Goal: Task Accomplishment & Management: Manage account settings

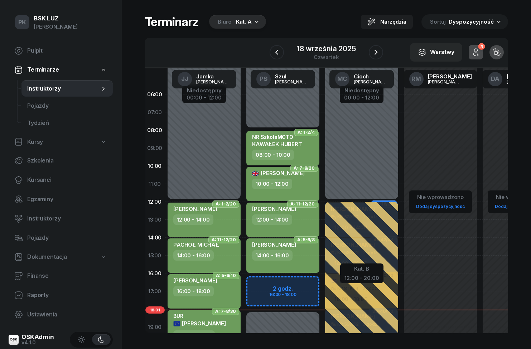
click at [29, 219] on span "Instruktorzy" at bounding box center [67, 218] width 80 height 9
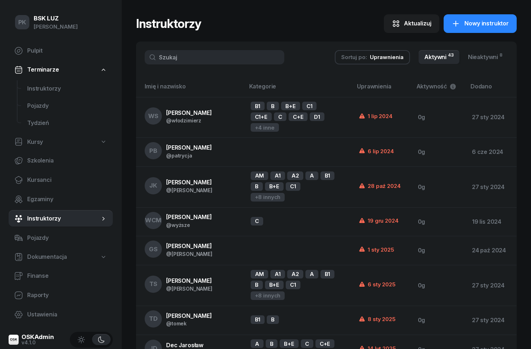
click at [222, 57] on input "text" at bounding box center [215, 57] width 140 height 14
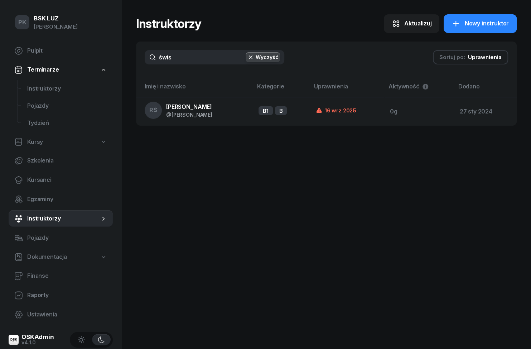
type input "świs"
click at [198, 109] on span "[PERSON_NAME]" at bounding box center [189, 106] width 46 height 7
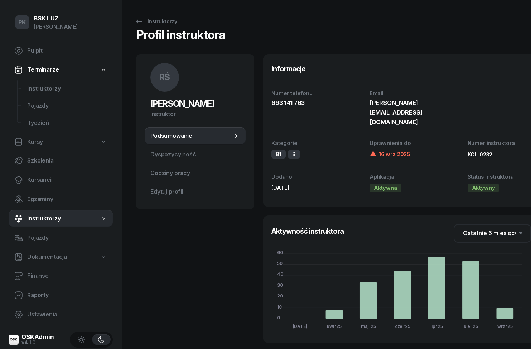
click at [193, 154] on span "Dyspozycyjność" at bounding box center [195, 154] width 90 height 9
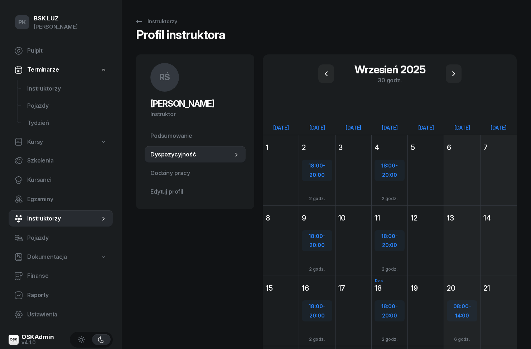
click at [184, 195] on span "Edytuj profil" at bounding box center [195, 191] width 90 height 9
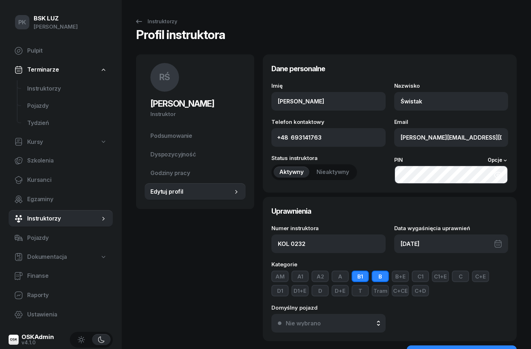
click at [498, 174] on icon "button" at bounding box center [498, 175] width 9 height 9
click at [499, 172] on icon "button" at bounding box center [498, 175] width 8 height 6
click at [499, 173] on icon "button" at bounding box center [498, 175] width 9 height 9
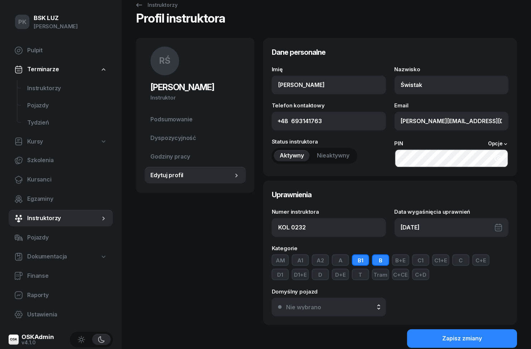
scroll to position [16, 0]
click at [372, 305] on div "Nie wybrano" at bounding box center [332, 307] width 93 height 6
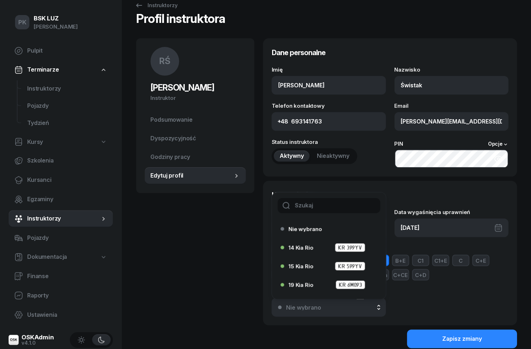
click at [377, 310] on div "Nie wybrano" at bounding box center [332, 307] width 93 height 6
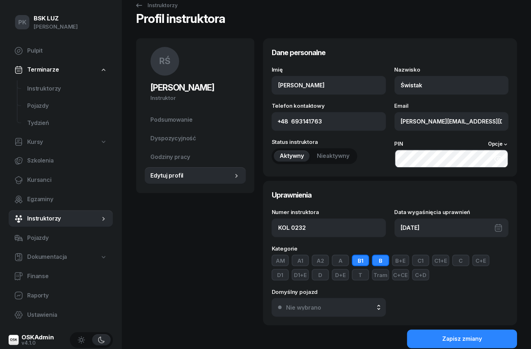
scroll to position [0, 0]
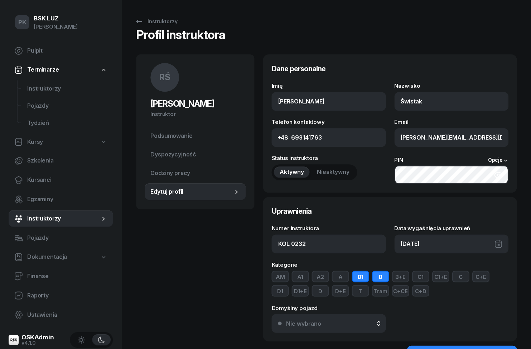
click at [148, 19] on div "Instruktorzy" at bounding box center [156, 21] width 43 height 9
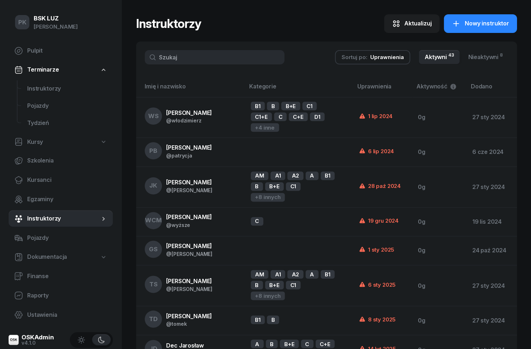
click at [242, 64] on input "text" at bounding box center [215, 57] width 140 height 14
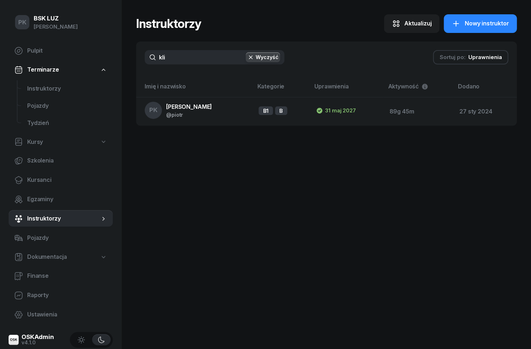
type input "klim"
click at [200, 109] on td "PK Klimek Piotr @piotr" at bounding box center [194, 111] width 117 height 29
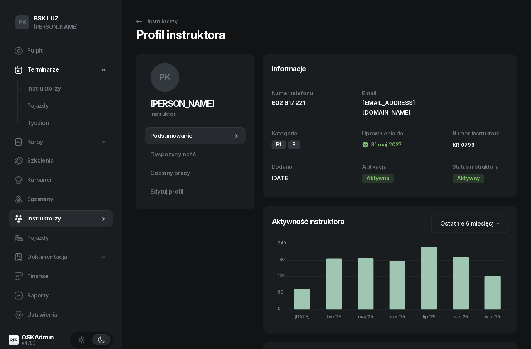
click at [177, 186] on link "Edytuj profil" at bounding box center [195, 191] width 101 height 17
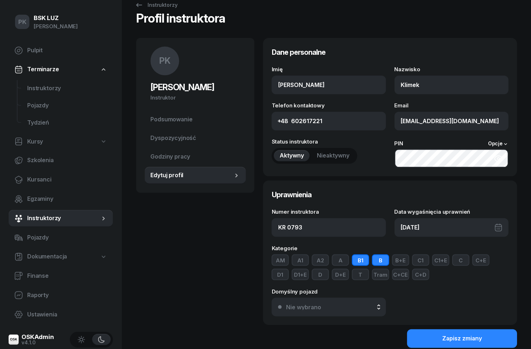
scroll to position [16, 0]
click at [364, 314] on button "Nie wybrano" at bounding box center [328, 307] width 114 height 19
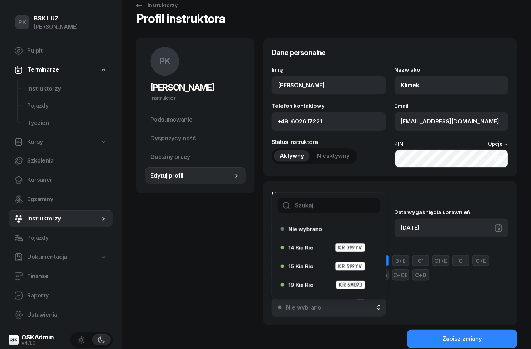
click at [320, 250] on div "14 Kia Rio KR 399YV" at bounding box center [330, 247] width 84 height 9
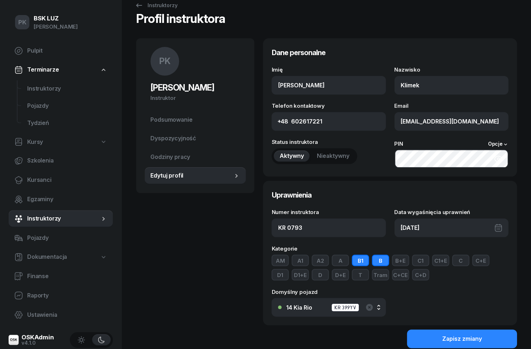
click at [452, 336] on div "Zapisz zmiany" at bounding box center [462, 338] width 40 height 9
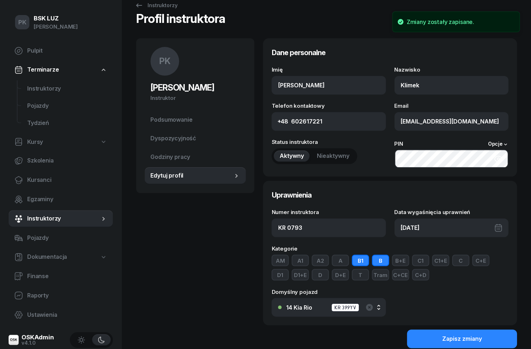
click at [490, 342] on button "Zapisz zmiany" at bounding box center [462, 338] width 110 height 19
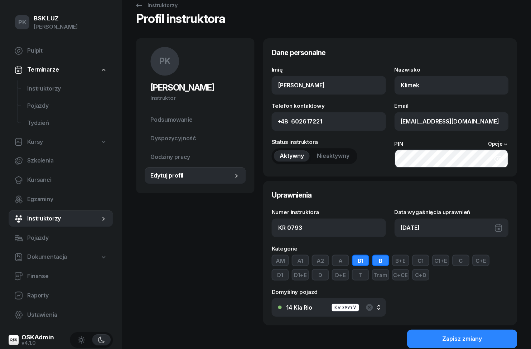
click at [166, 159] on span "Godziny pracy" at bounding box center [195, 157] width 90 height 9
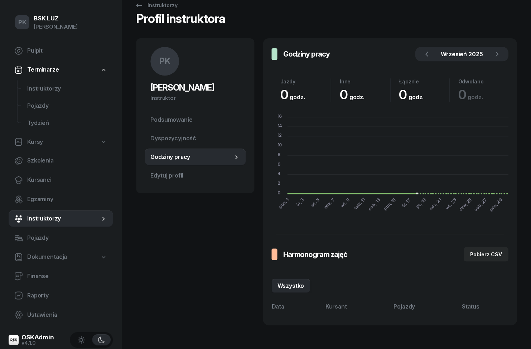
scroll to position [1, 0]
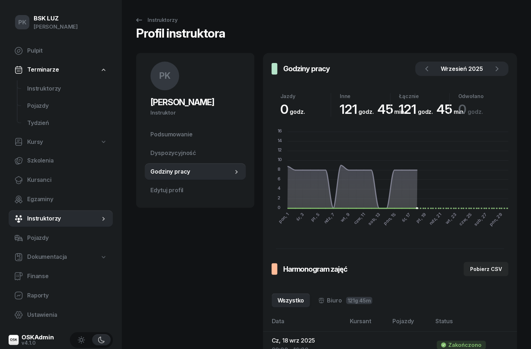
click at [160, 187] on span "Edytuj profil" at bounding box center [195, 190] width 90 height 9
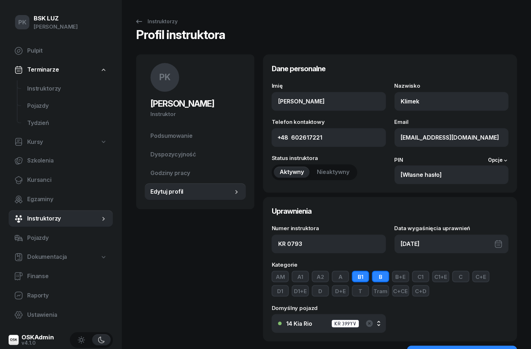
click at [152, 25] on div "Instruktorzy" at bounding box center [156, 21] width 43 height 9
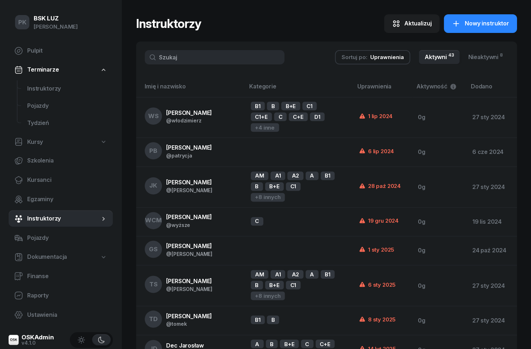
click at [255, 54] on input "text" at bounding box center [215, 57] width 140 height 14
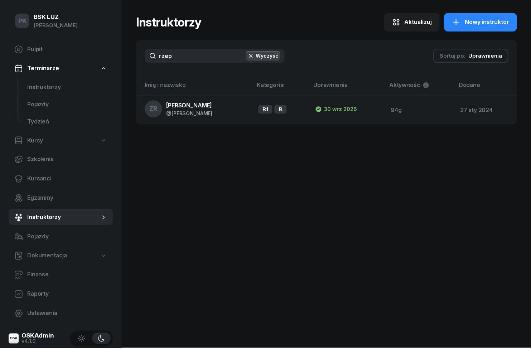
type input "rzepk"
click at [219, 109] on td "ZR Rzepka Zdzisław @zdzisław" at bounding box center [194, 111] width 116 height 29
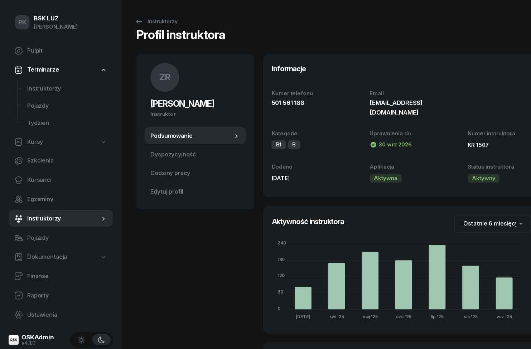
click at [187, 191] on span "Edytuj profil" at bounding box center [195, 191] width 90 height 9
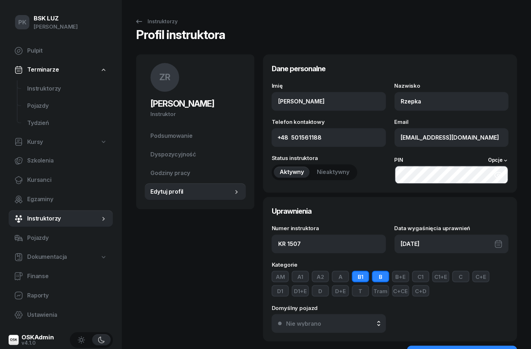
click at [348, 321] on div "Nie wybrano" at bounding box center [332, 323] width 93 height 6
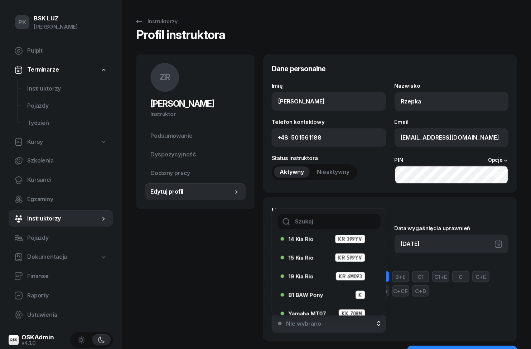
click at [336, 223] on input "text" at bounding box center [328, 221] width 102 height 15
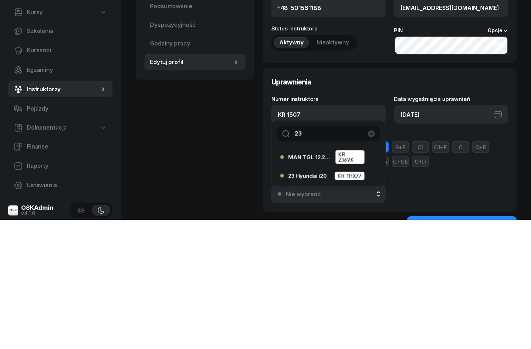
type input "23"
click at [311, 301] on div "23 Hyundai i20 KR 1HX77" at bounding box center [330, 305] width 84 height 9
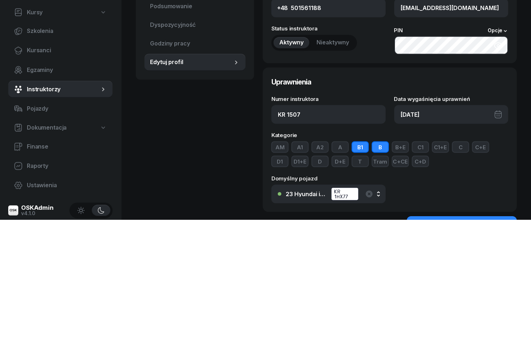
scroll to position [16, 0]
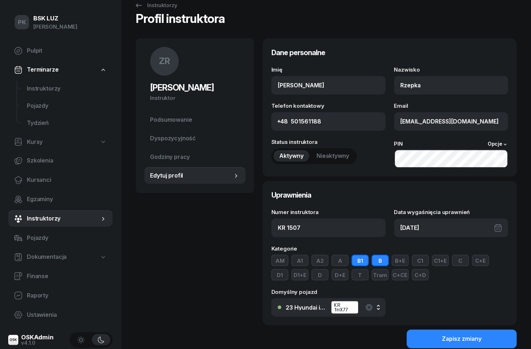
click at [468, 337] on div "Zapisz zmiany" at bounding box center [462, 338] width 40 height 9
click at [34, 91] on span "Instruktorzy" at bounding box center [67, 88] width 80 height 9
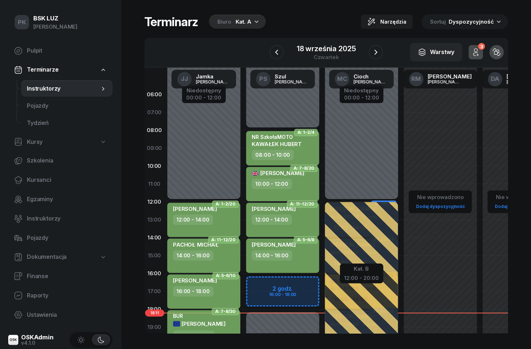
click at [243, 18] on div "Kat. A" at bounding box center [244, 22] width 16 height 9
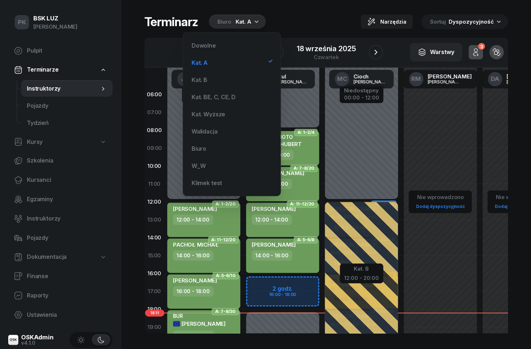
click at [230, 184] on div "Klimek test" at bounding box center [232, 183] width 86 height 14
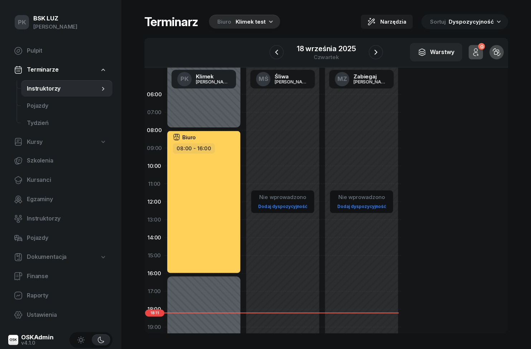
click at [381, 50] on button "button" at bounding box center [376, 52] width 14 height 14
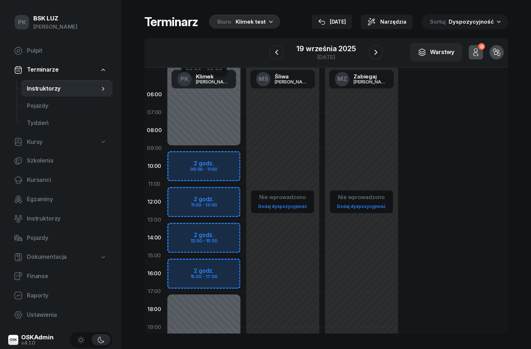
click at [225, 157] on div "Niedostępny 00:00 - 09:00 Niedostępny 17:00 - 23:59 2 godz. 09:00 - 11:00 2 god…" at bounding box center [204, 256] width 79 height 340
select select "09"
select select "11"
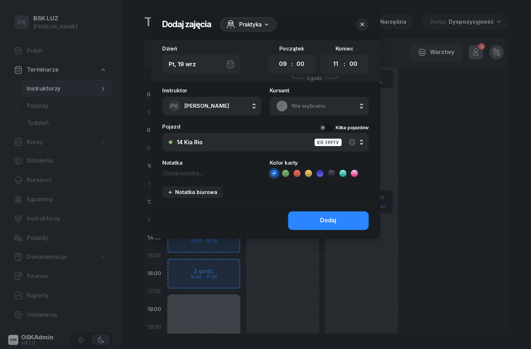
click at [315, 107] on span "Nie wybrano" at bounding box center [327, 105] width 70 height 9
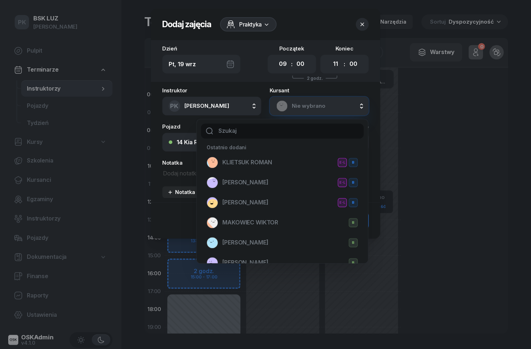
click at [275, 132] on input "text" at bounding box center [282, 131] width 163 height 15
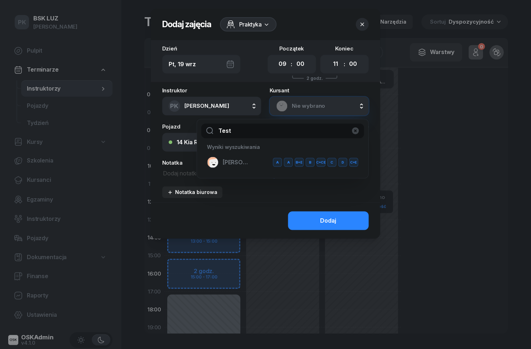
type input "Test"
click at [252, 157] on div "NOWAK-testowy JAN A A B+E B C+CE C D C+E" at bounding box center [282, 161] width 151 height 11
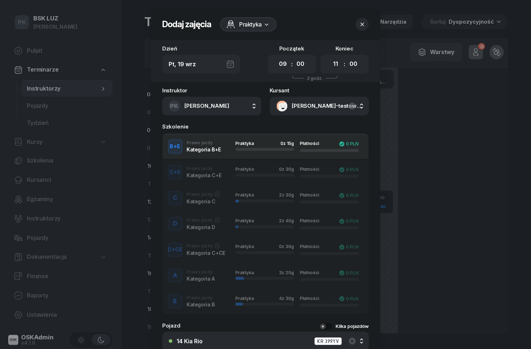
click at [217, 298] on div "B Prawo jazdy Kategoria B Praktyka 4 z 30g Płatności 0 PLN" at bounding box center [266, 301] width 206 height 14
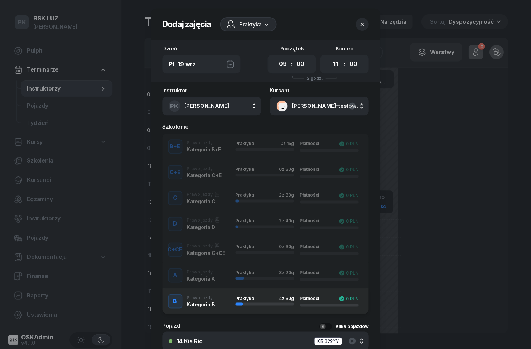
click at [212, 301] on div "B Prawo jazdy Kategoria B Praktyka 4 z 30g Płatności 0 PLN" at bounding box center [266, 301] width 206 height 14
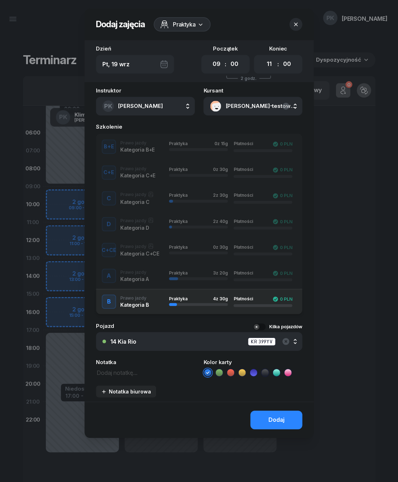
click at [293, 349] on button "Dodaj" at bounding box center [276, 419] width 52 height 19
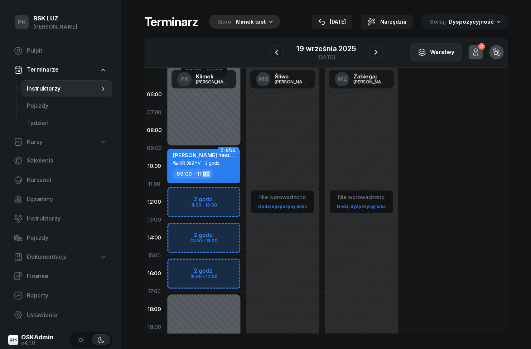
click at [222, 165] on div "KR 399YV 2 godz." at bounding box center [204, 163] width 63 height 5
select select "09"
select select "11"
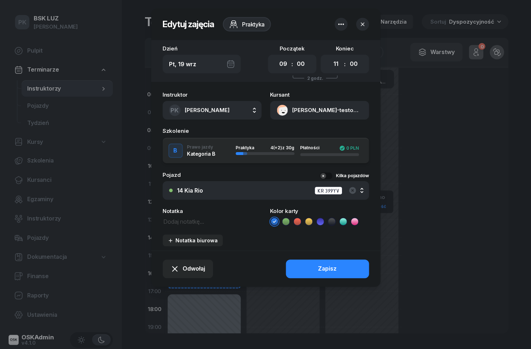
click at [346, 20] on button "button" at bounding box center [340, 24] width 13 height 13
click at [327, 51] on link "Usuń" at bounding box center [337, 47] width 94 height 18
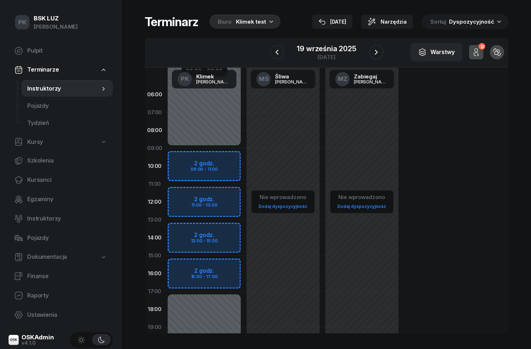
click at [34, 217] on span "Instruktorzy" at bounding box center [67, 218] width 80 height 9
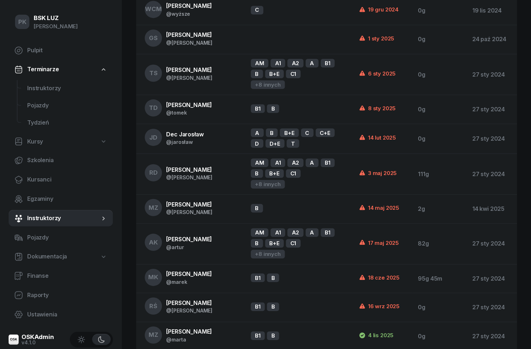
scroll to position [212, 0]
click at [207, 112] on td "TD Daniec Tomek @tomek" at bounding box center [190, 108] width 109 height 29
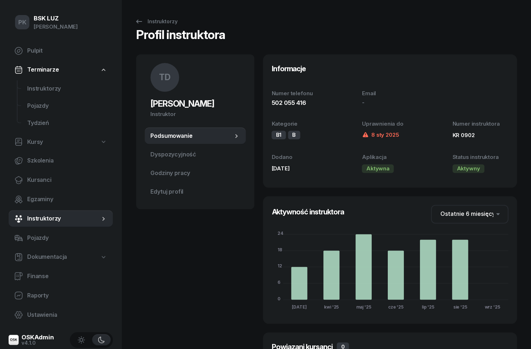
click at [193, 194] on span "Edytuj profil" at bounding box center [195, 191] width 90 height 9
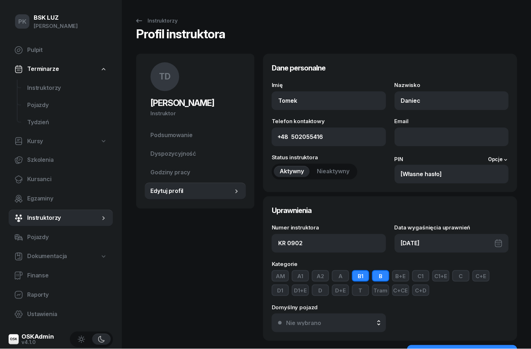
scroll to position [24, 0]
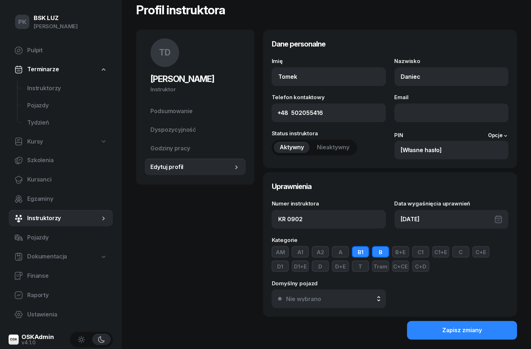
click at [205, 149] on span "Godziny pracy" at bounding box center [195, 148] width 90 height 9
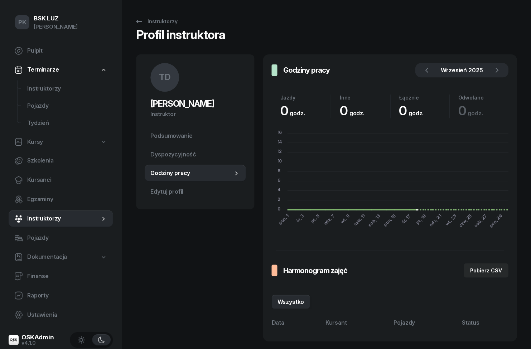
click at [216, 136] on span "Podsumowanie" at bounding box center [195, 135] width 90 height 9
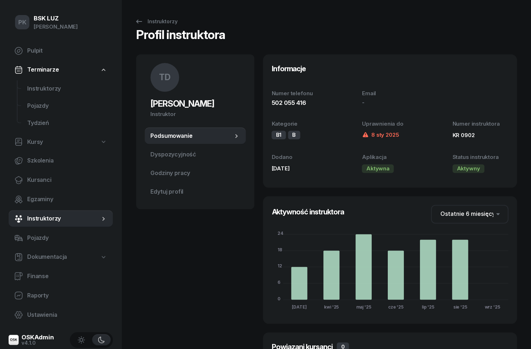
click at [219, 156] on span "Dyspozycyjność" at bounding box center [195, 154] width 90 height 9
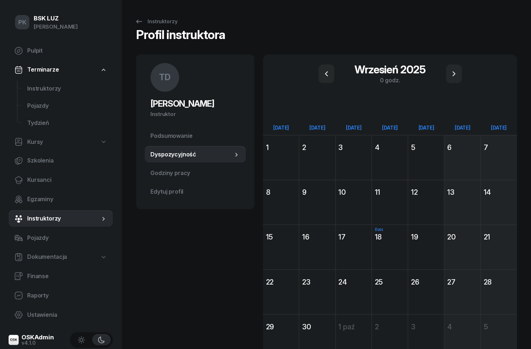
click at [214, 173] on span "Godziny pracy" at bounding box center [195, 173] width 90 height 9
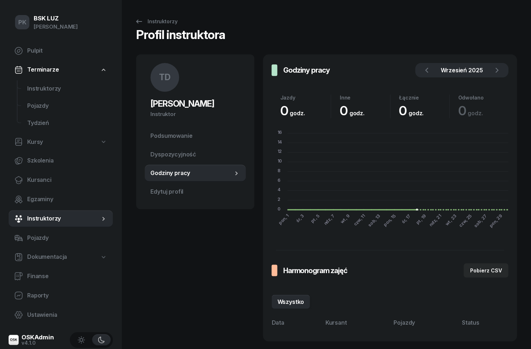
click at [165, 190] on span "Edytuj profil" at bounding box center [195, 191] width 90 height 9
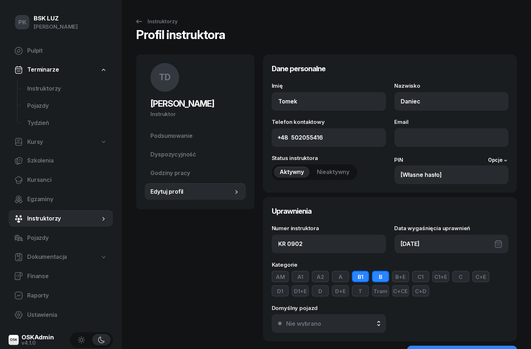
scroll to position [47, 0]
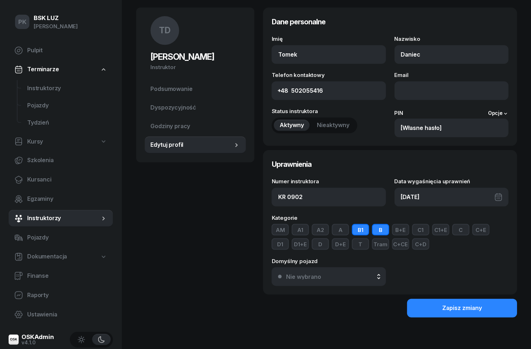
click at [503, 106] on div "Imię Tomek Nazwisko Daniec Telefon kontaktowy +48 502055416 Email Status instru…" at bounding box center [389, 87] width 237 height 101
click at [498, 113] on link "Opcje" at bounding box center [498, 114] width 20 height 6
click at [338, 121] on span "Nieaktywny" at bounding box center [333, 125] width 33 height 9
click at [496, 312] on button "Zapisz zmiany" at bounding box center [462, 308] width 110 height 19
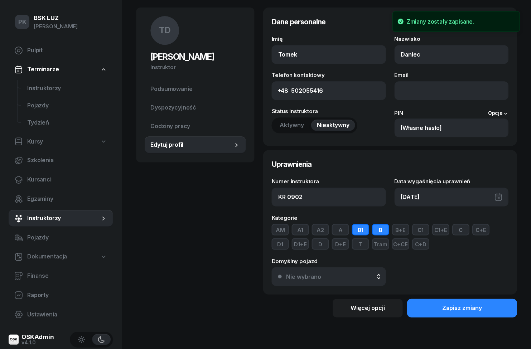
click at [384, 310] on div "Więcej opcji" at bounding box center [367, 308] width 34 height 9
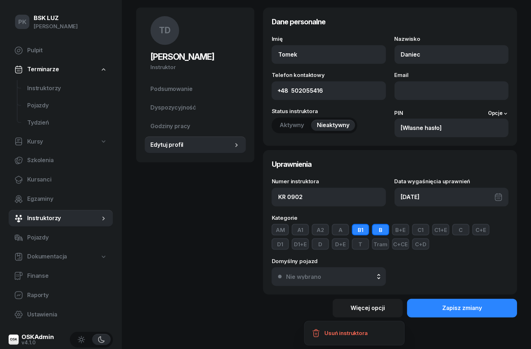
click at [483, 313] on button "Zapisz zmiany" at bounding box center [462, 308] width 110 height 19
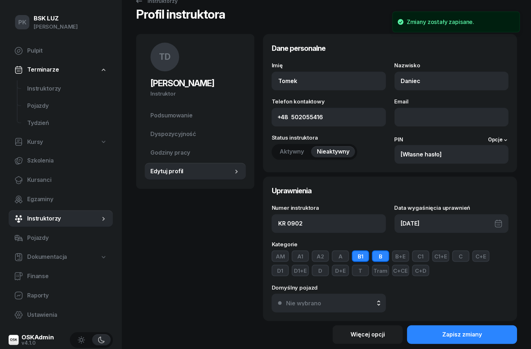
scroll to position [0, 0]
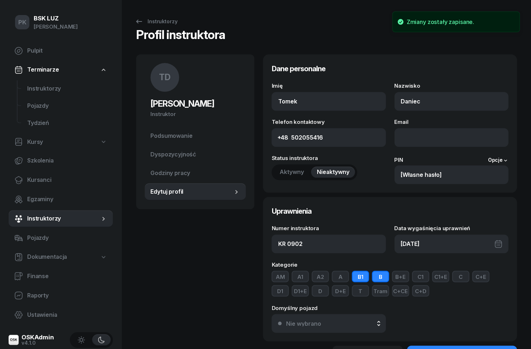
click at [147, 27] on link "Instruktorzy" at bounding box center [155, 21] width 55 height 14
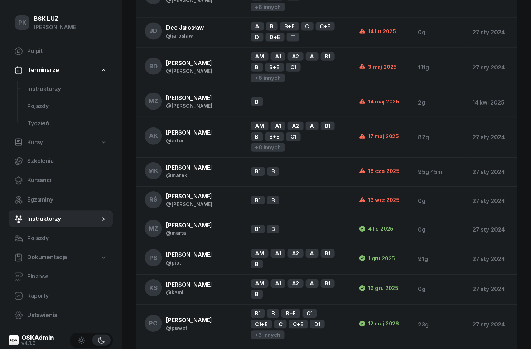
scroll to position [286, 0]
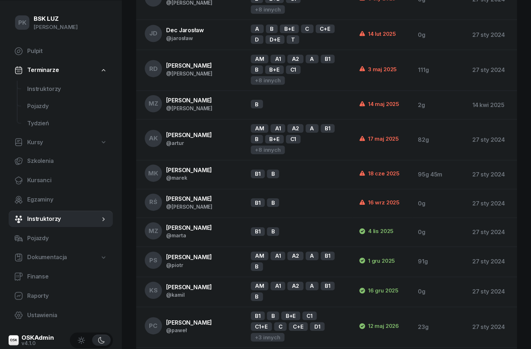
click at [151, 171] on span "MK" at bounding box center [153, 173] width 10 height 6
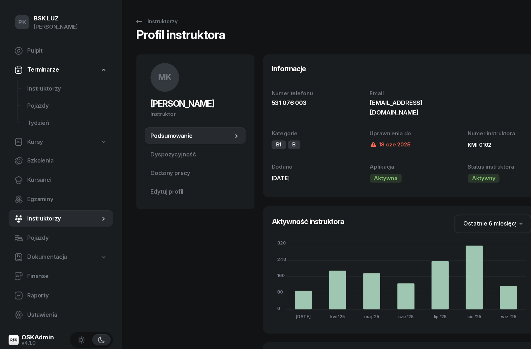
click at [188, 193] on span "Edytuj profil" at bounding box center [195, 191] width 90 height 9
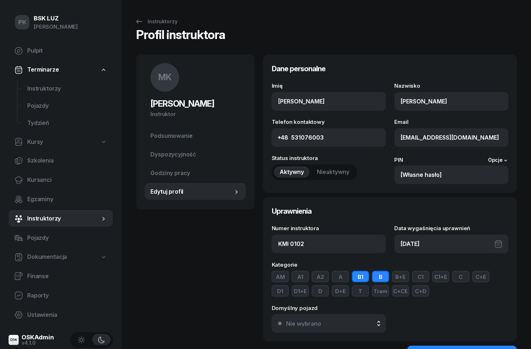
click at [357, 321] on div "Nie wybrano" at bounding box center [332, 323] width 93 height 6
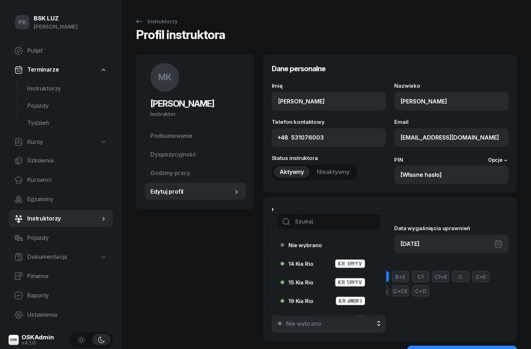
click at [339, 221] on input "text" at bounding box center [328, 221] width 102 height 15
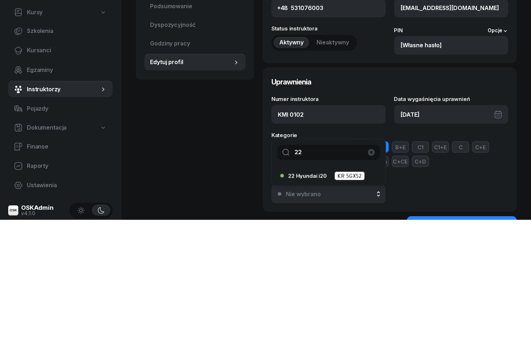
type input "22"
click at [320, 296] on li "22 Hyundai i20 KR 5GX52" at bounding box center [329, 304] width 114 height 17
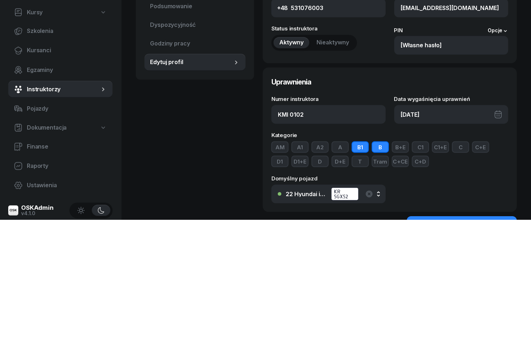
scroll to position [16, 0]
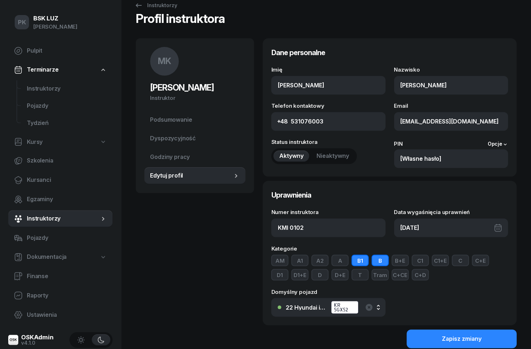
click at [475, 343] on button "Zapisz zmiany" at bounding box center [462, 338] width 110 height 19
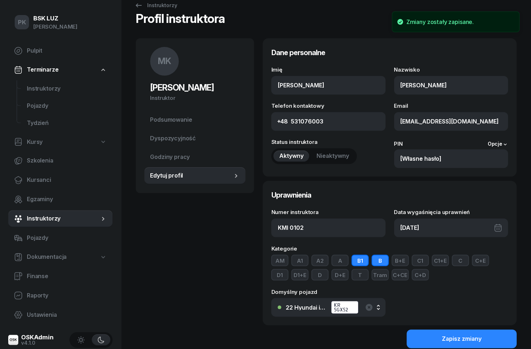
scroll to position [0, 0]
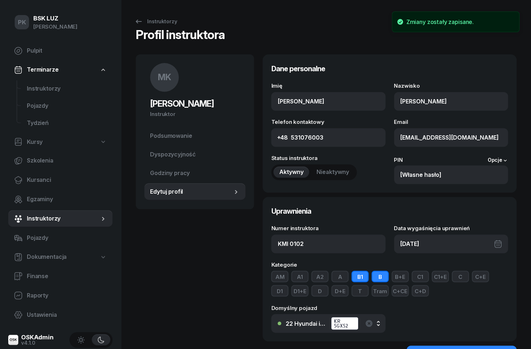
click at [169, 20] on div "Instruktorzy" at bounding box center [156, 21] width 43 height 9
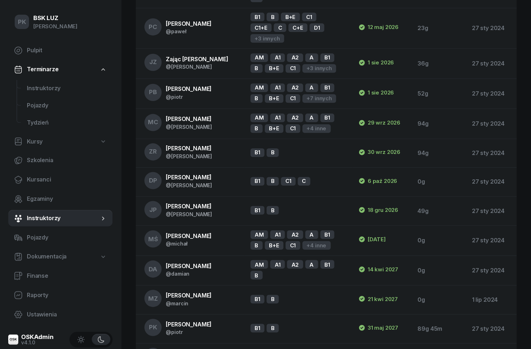
scroll to position [585, 0]
click at [150, 125] on span "MC" at bounding box center [153, 122] width 10 height 6
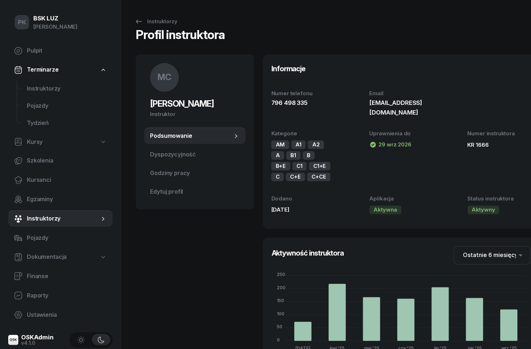
click at [155, 189] on span "Edytuj profil" at bounding box center [195, 191] width 90 height 9
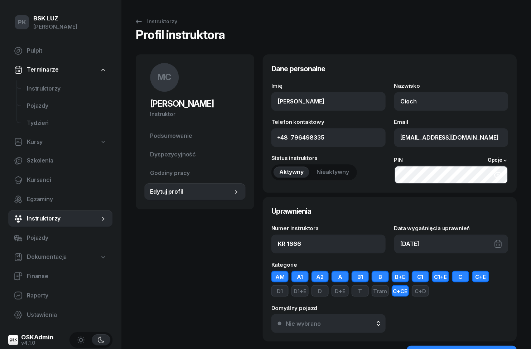
click at [335, 325] on div "Nie wybrano" at bounding box center [332, 323] width 93 height 6
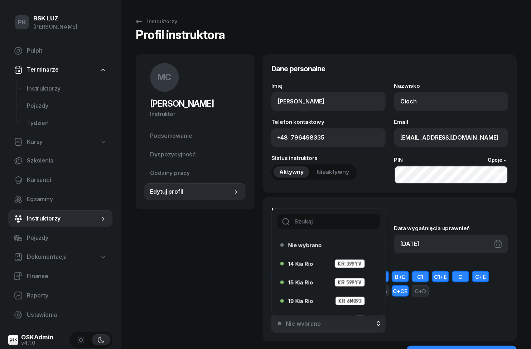
click at [331, 221] on input "text" at bounding box center [328, 221] width 102 height 15
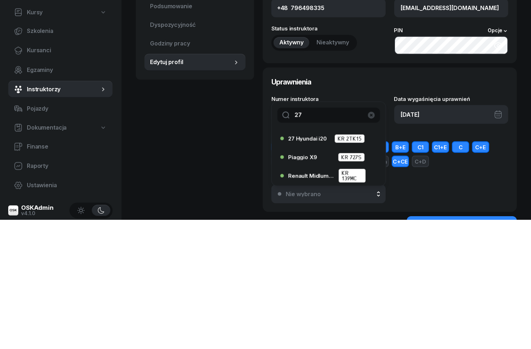
scroll to position [16, 0]
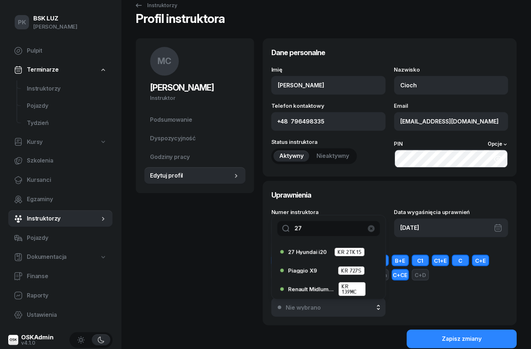
type input "27"
click at [483, 343] on button "Zapisz zmiany" at bounding box center [462, 338] width 110 height 19
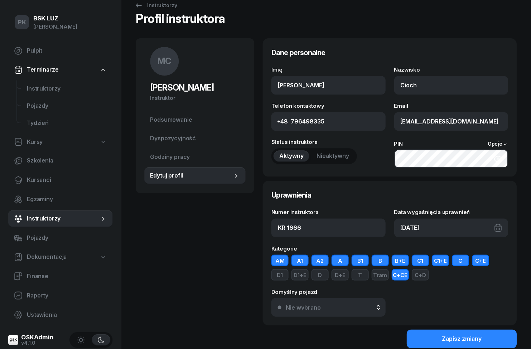
click at [341, 306] on div "Nie wybrano" at bounding box center [332, 307] width 93 height 6
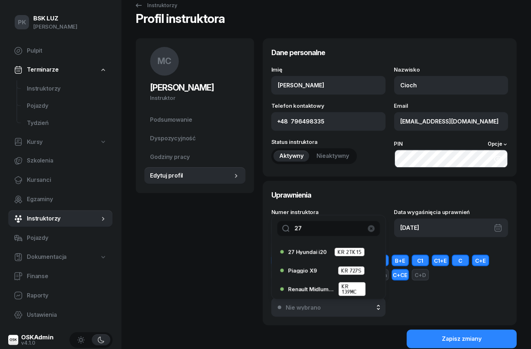
click at [317, 252] on span "27 Hyundai i20" at bounding box center [307, 251] width 39 height 5
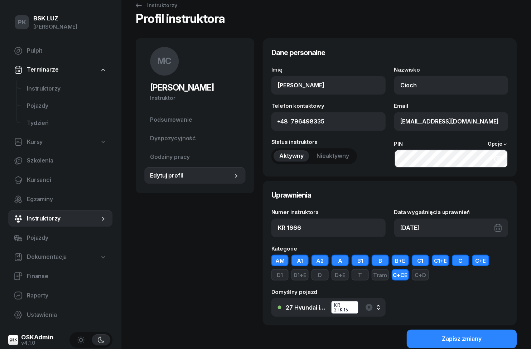
click at [445, 342] on div "Zapisz zmiany" at bounding box center [462, 338] width 40 height 9
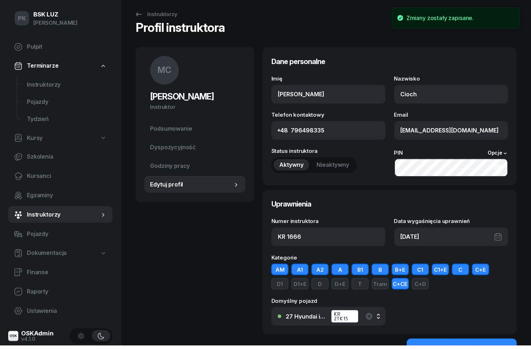
scroll to position [0, 0]
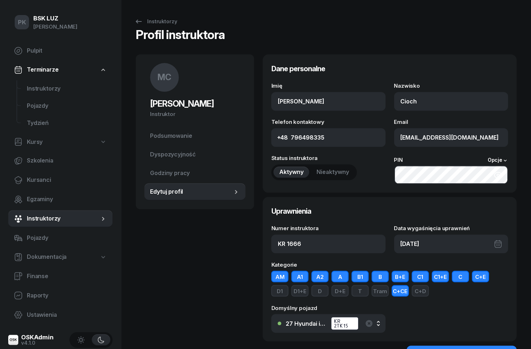
click at [164, 18] on div "Instruktorzy" at bounding box center [156, 21] width 43 height 9
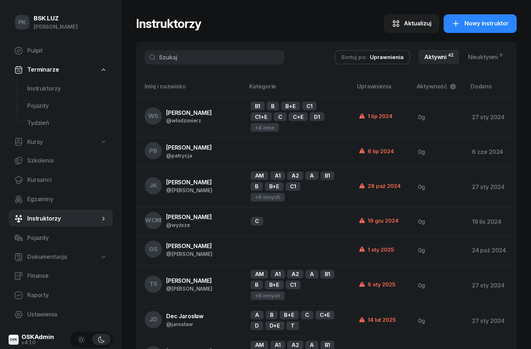
scroll to position [0, 0]
click at [395, 60] on div "Uprawnienia" at bounding box center [387, 57] width 34 height 9
click at [371, 102] on div "Nazwisko (A-Z)" at bounding box center [369, 100] width 42 height 6
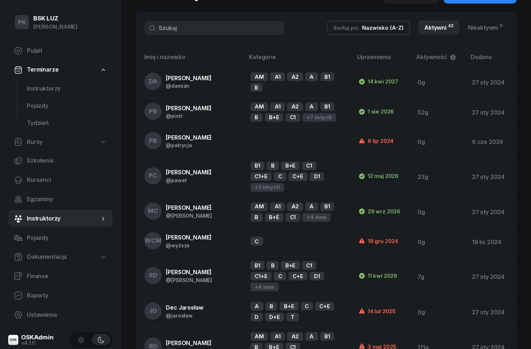
scroll to position [30, 0]
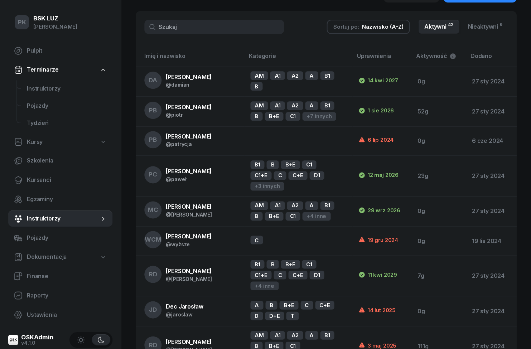
click at [156, 213] on span "MC" at bounding box center [153, 210] width 10 height 6
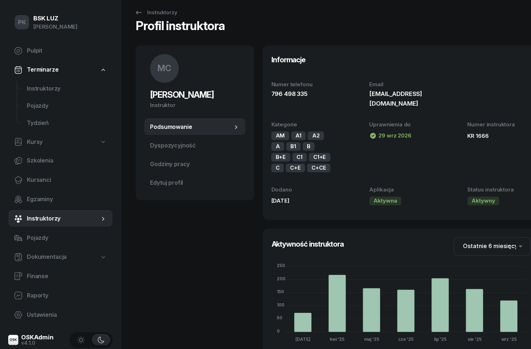
scroll to position [8, 0]
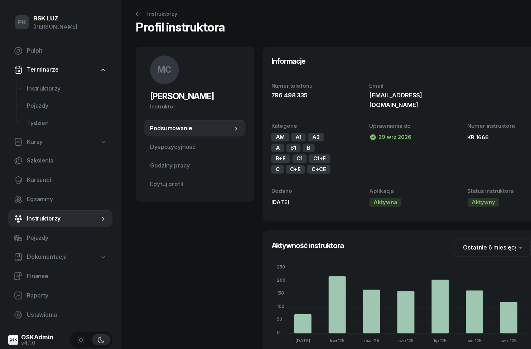
click at [157, 180] on span "Edytuj profil" at bounding box center [195, 184] width 90 height 9
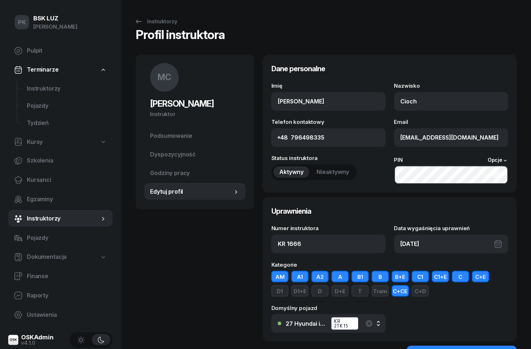
click at [140, 20] on icon at bounding box center [139, 21] width 9 height 9
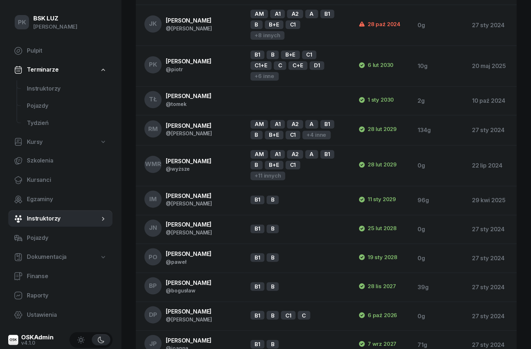
scroll to position [551, 0]
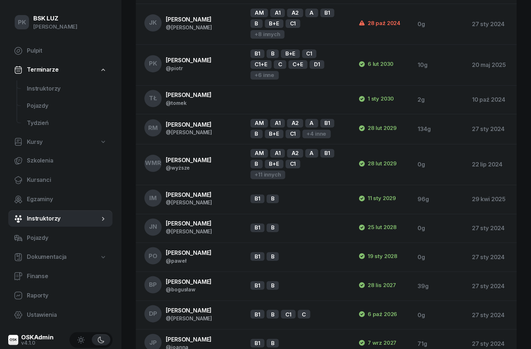
click at [156, 201] on span "IM" at bounding box center [154, 198] width 8 height 6
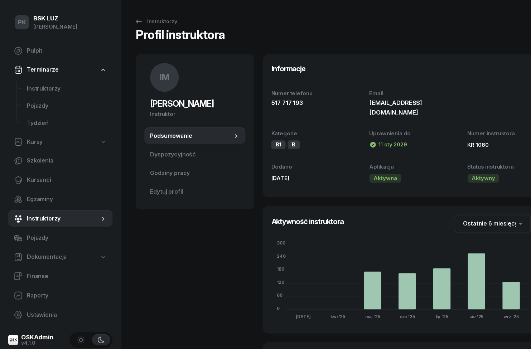
click at [179, 192] on span "Edytuj profil" at bounding box center [195, 191] width 90 height 9
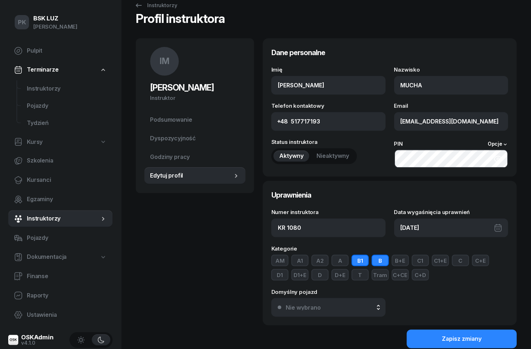
scroll to position [16, 0]
click at [334, 310] on button "Nie wybrano" at bounding box center [328, 307] width 114 height 19
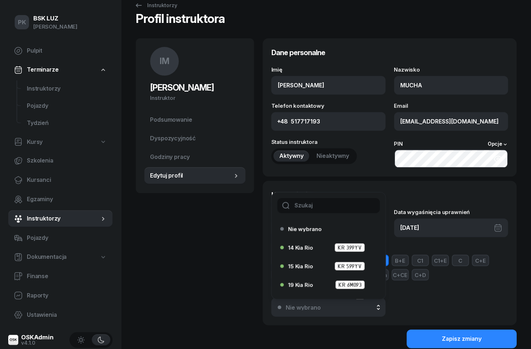
click at [332, 203] on input "text" at bounding box center [328, 205] width 102 height 15
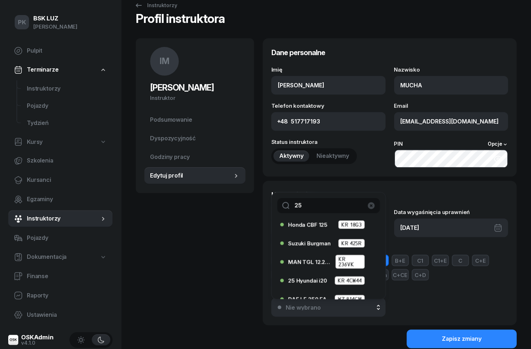
scroll to position [41, 0]
type input "25"
click at [312, 280] on span "25 Hyundai i20" at bounding box center [307, 281] width 39 height 5
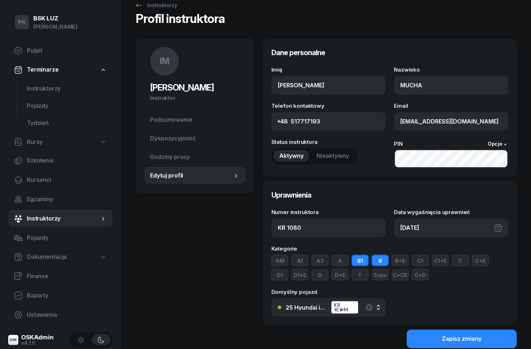
click at [445, 344] on button "Zapisz zmiany" at bounding box center [462, 338] width 110 height 19
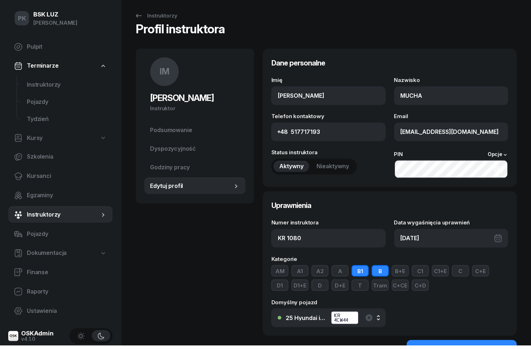
scroll to position [6, 0]
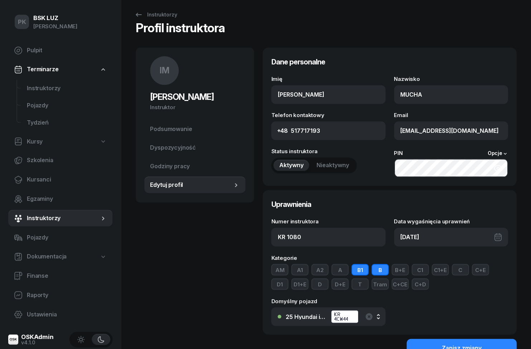
click at [137, 14] on icon at bounding box center [139, 15] width 9 height 9
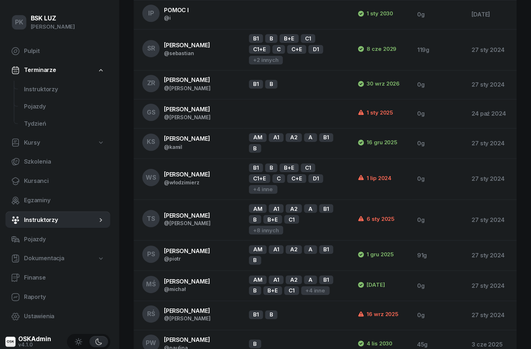
scroll to position [984, 0]
